Goal: Information Seeking & Learning: Learn about a topic

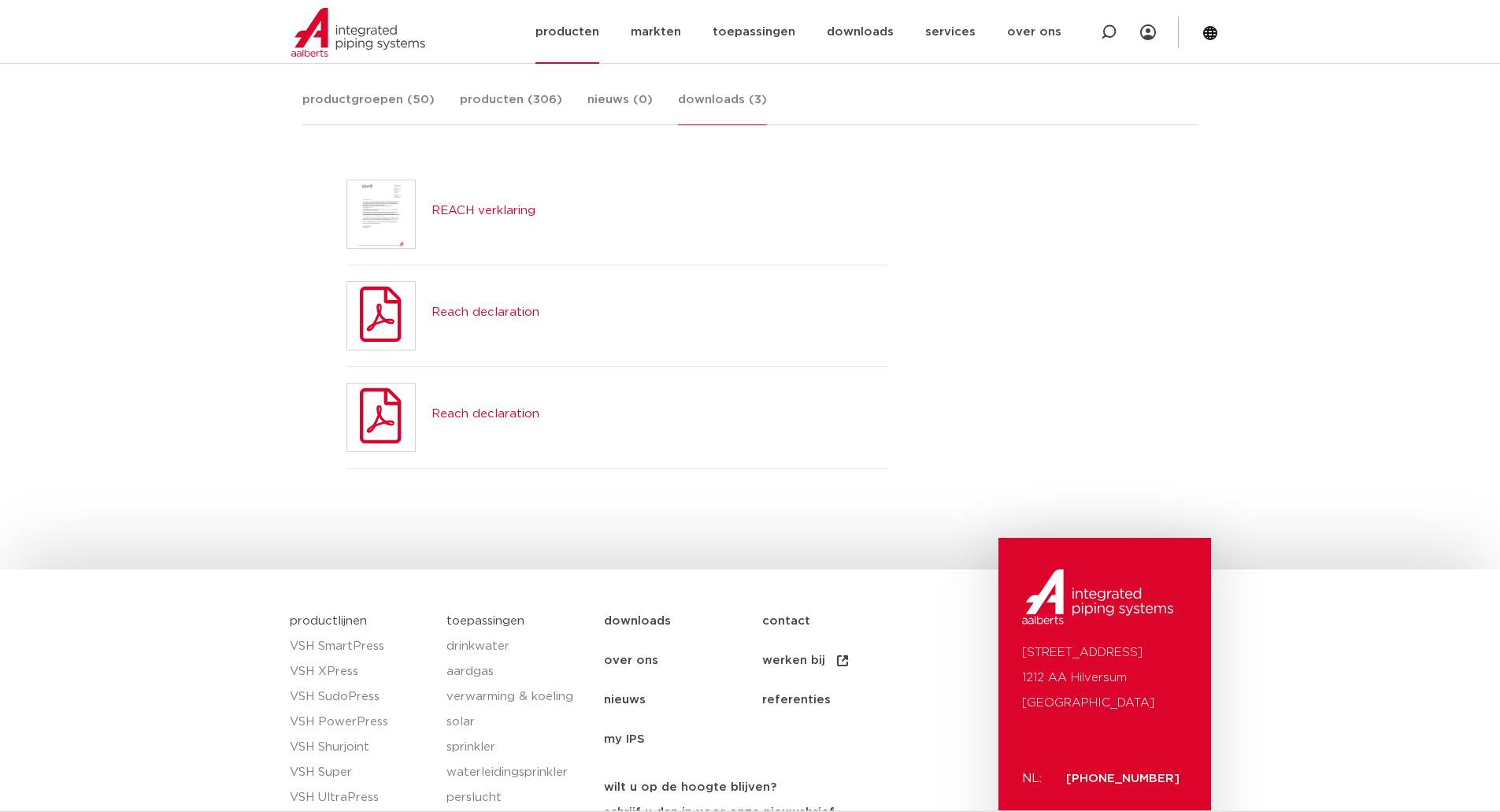
click at [595, 35] on link "producten" at bounding box center [567, 32] width 64 height 64
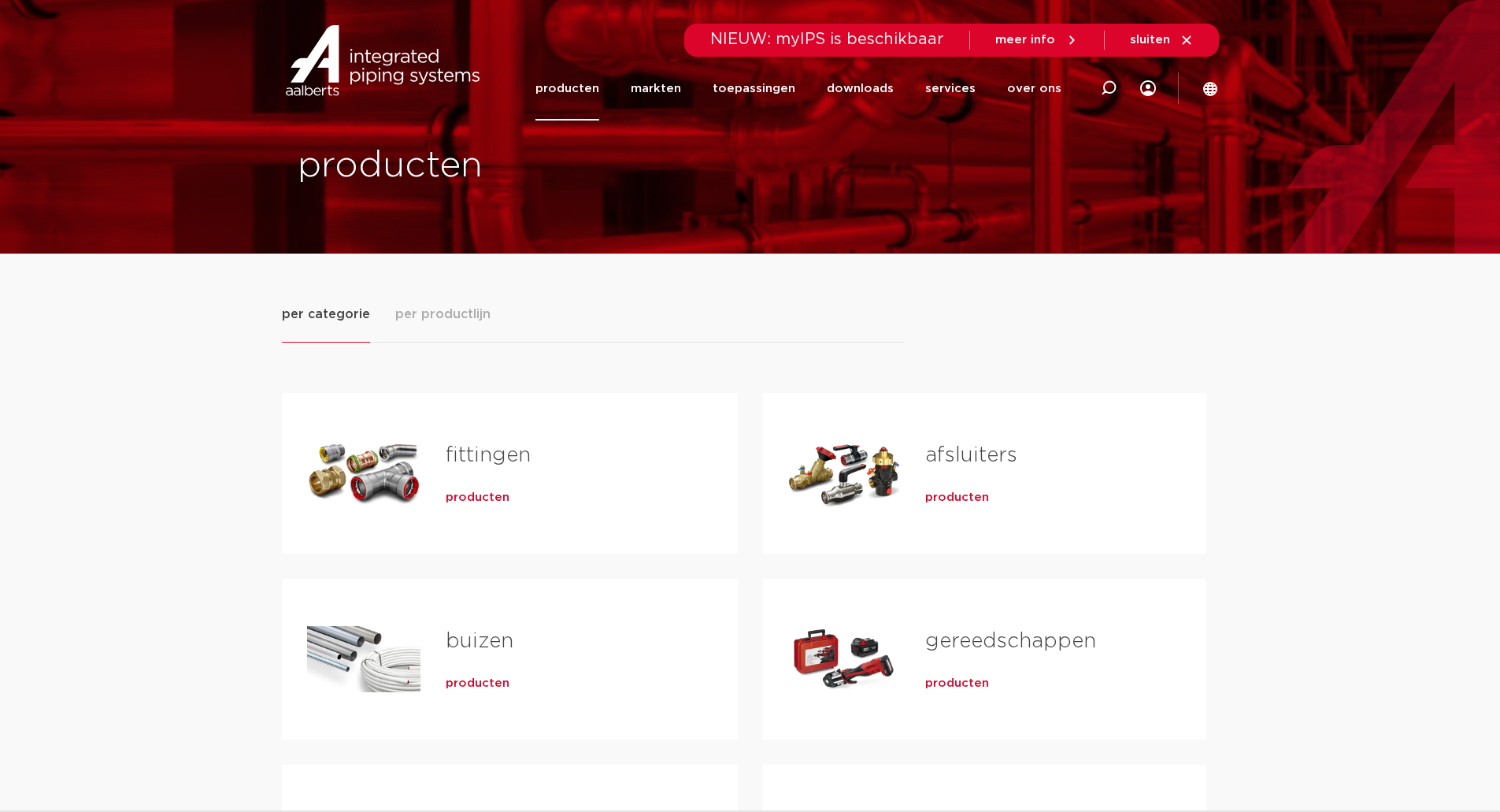
click at [448, 319] on span "per productlijn" at bounding box center [442, 314] width 95 height 19
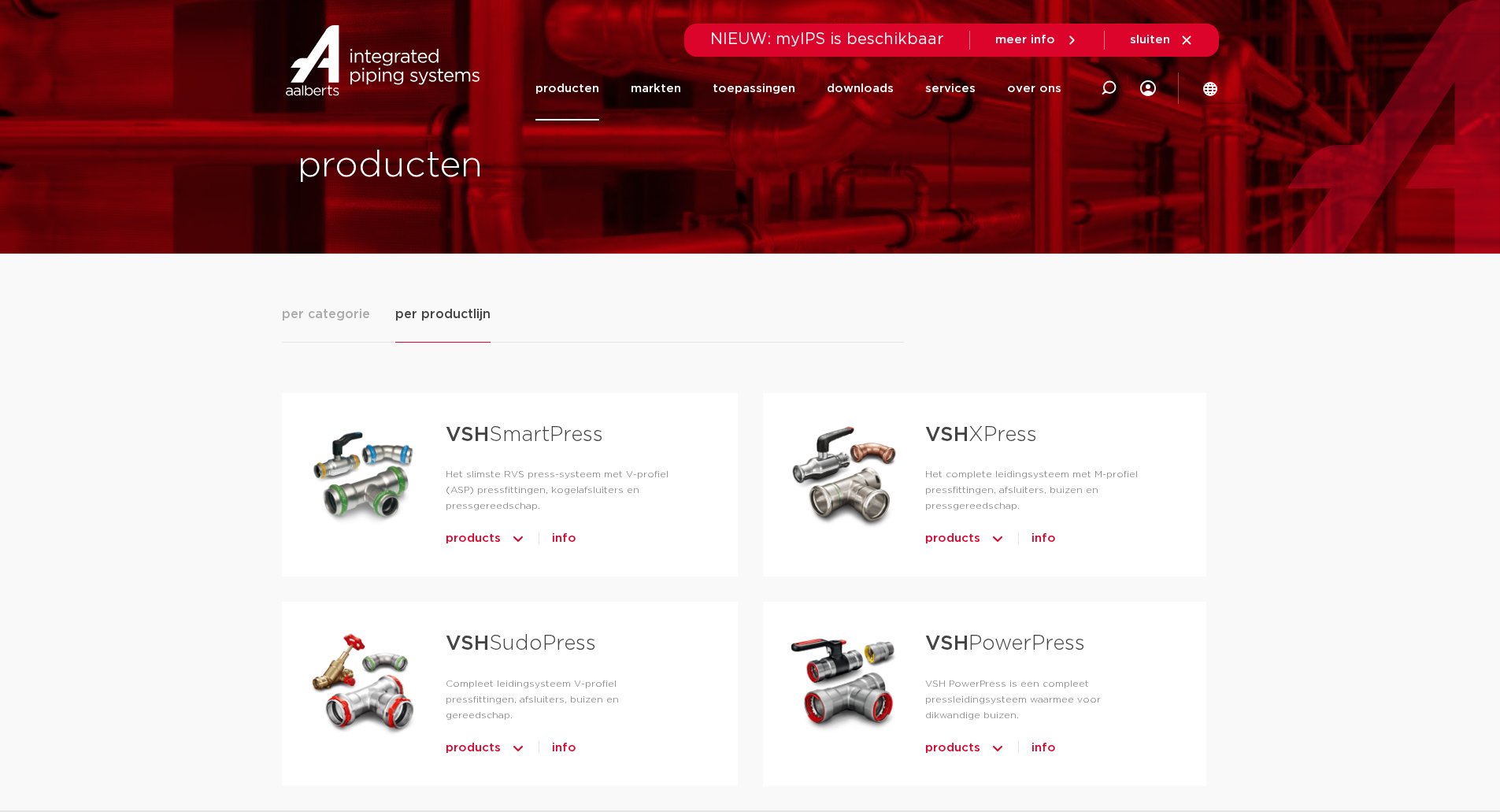
click at [570, 445] on link "VSH SmartPress" at bounding box center [524, 435] width 158 height 21
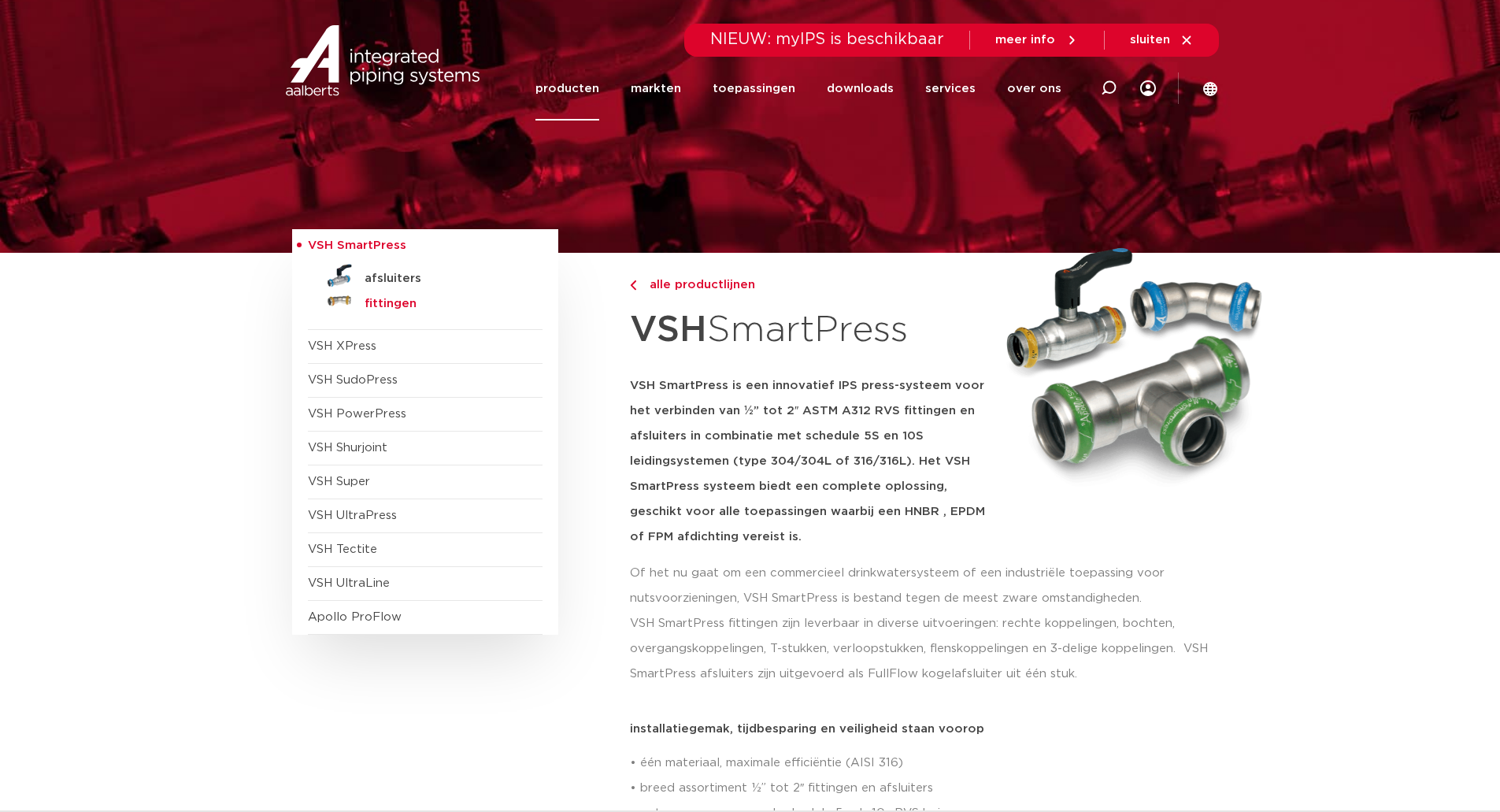
click at [390, 307] on h5 "fittingen" at bounding box center [442, 304] width 156 height 14
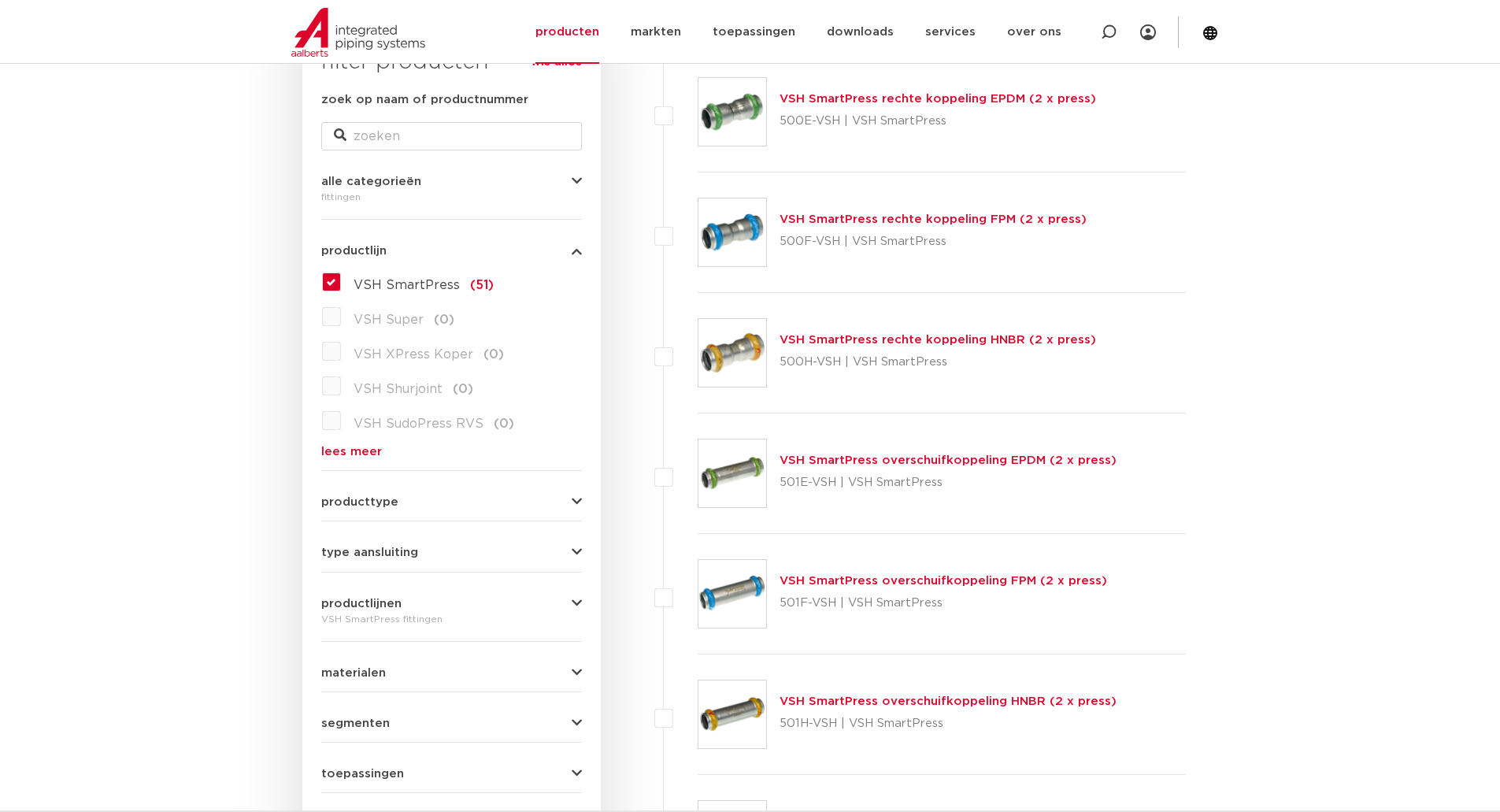
click at [884, 86] on div "VSH SmartPress rechte koppeling EPDM (2 x press) 500E-VSH | VSH SmartPress" at bounding box center [942, 112] width 489 height 121
click at [880, 94] on link "VSH SmartPress rechte koppeling EPDM (2 x press)" at bounding box center [938, 98] width 317 height 12
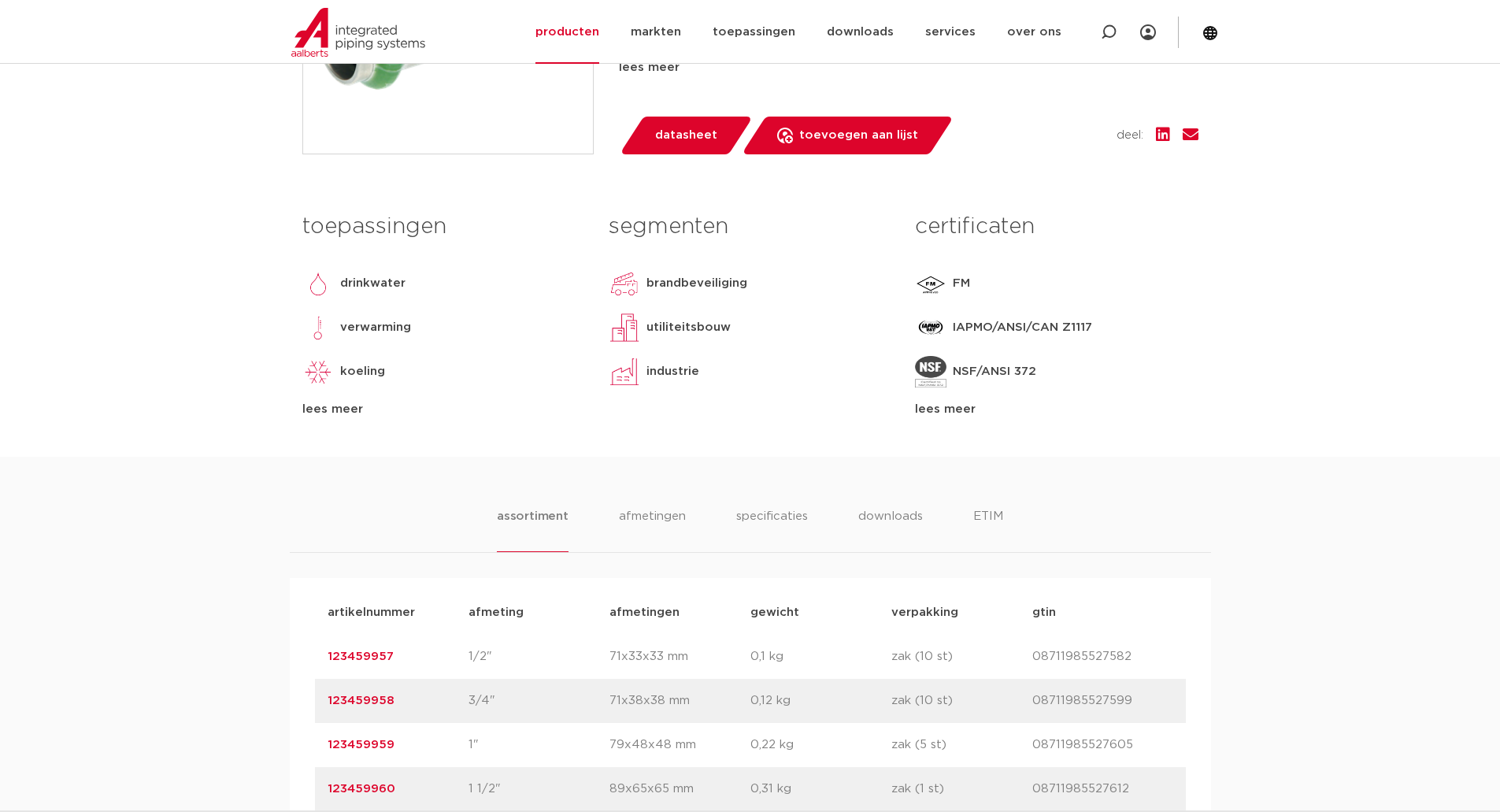
scroll to position [578, 0]
click at [962, 411] on div "lees meer" at bounding box center [1056, 409] width 282 height 19
